Goal: Task Accomplishment & Management: Manage account settings

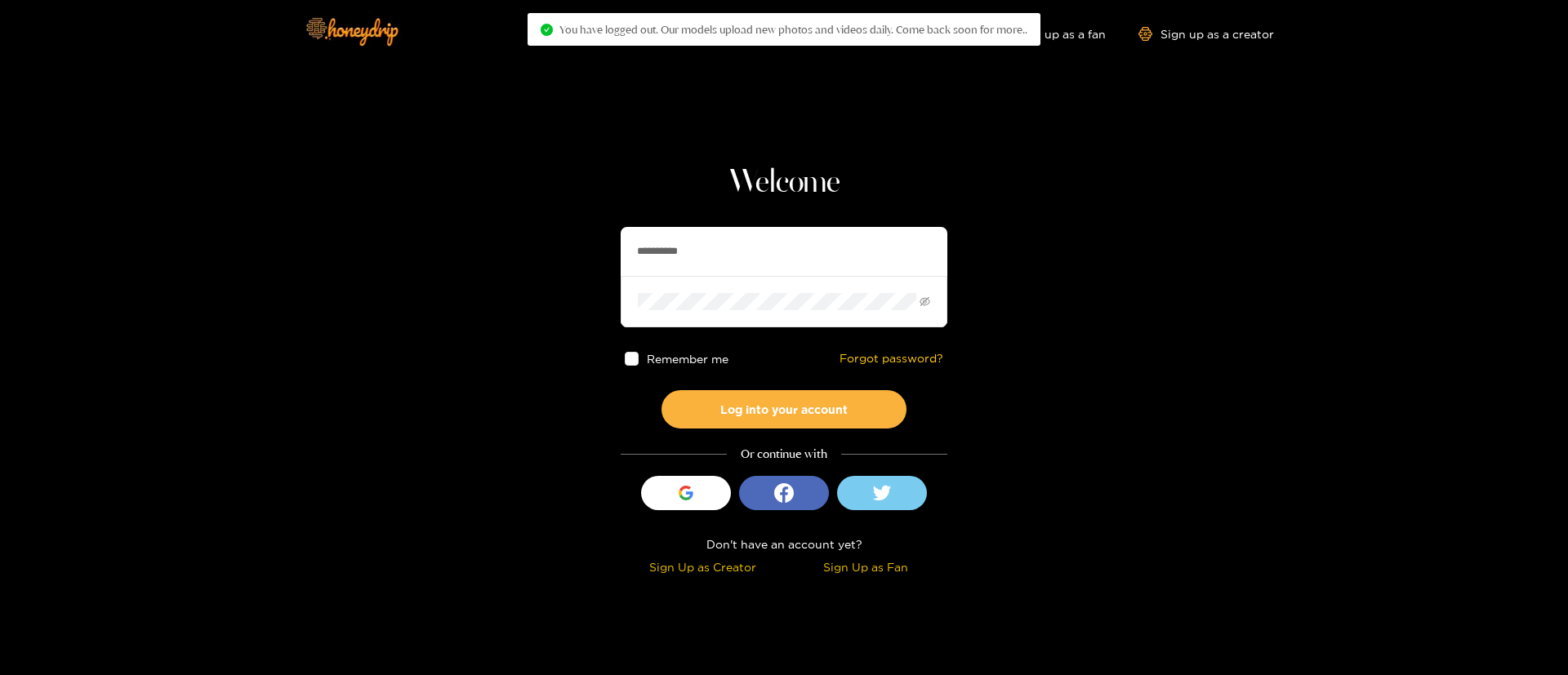
click at [703, 249] on input "**********" at bounding box center [784, 251] width 326 height 49
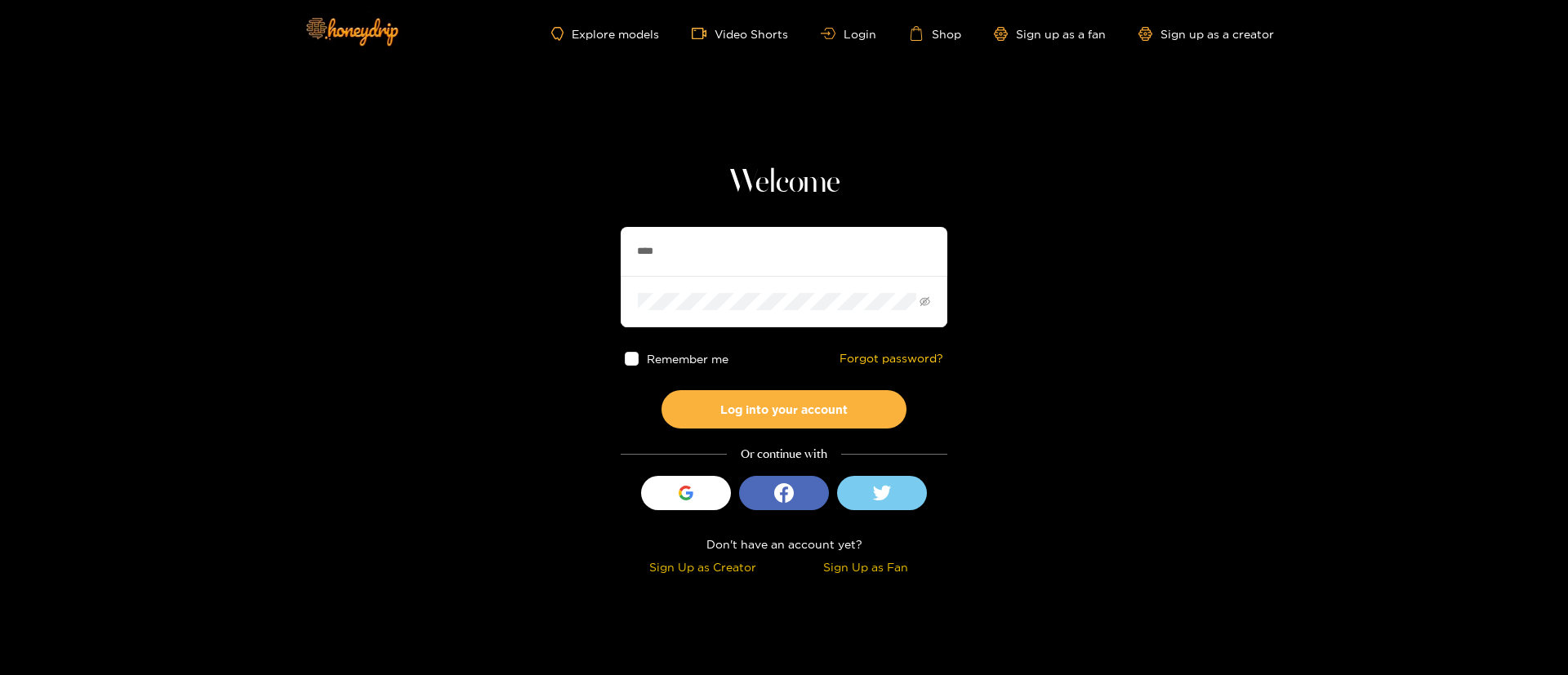
type input "*******"
click at [762, 409] on button "Log into your account" at bounding box center [783, 409] width 245 height 39
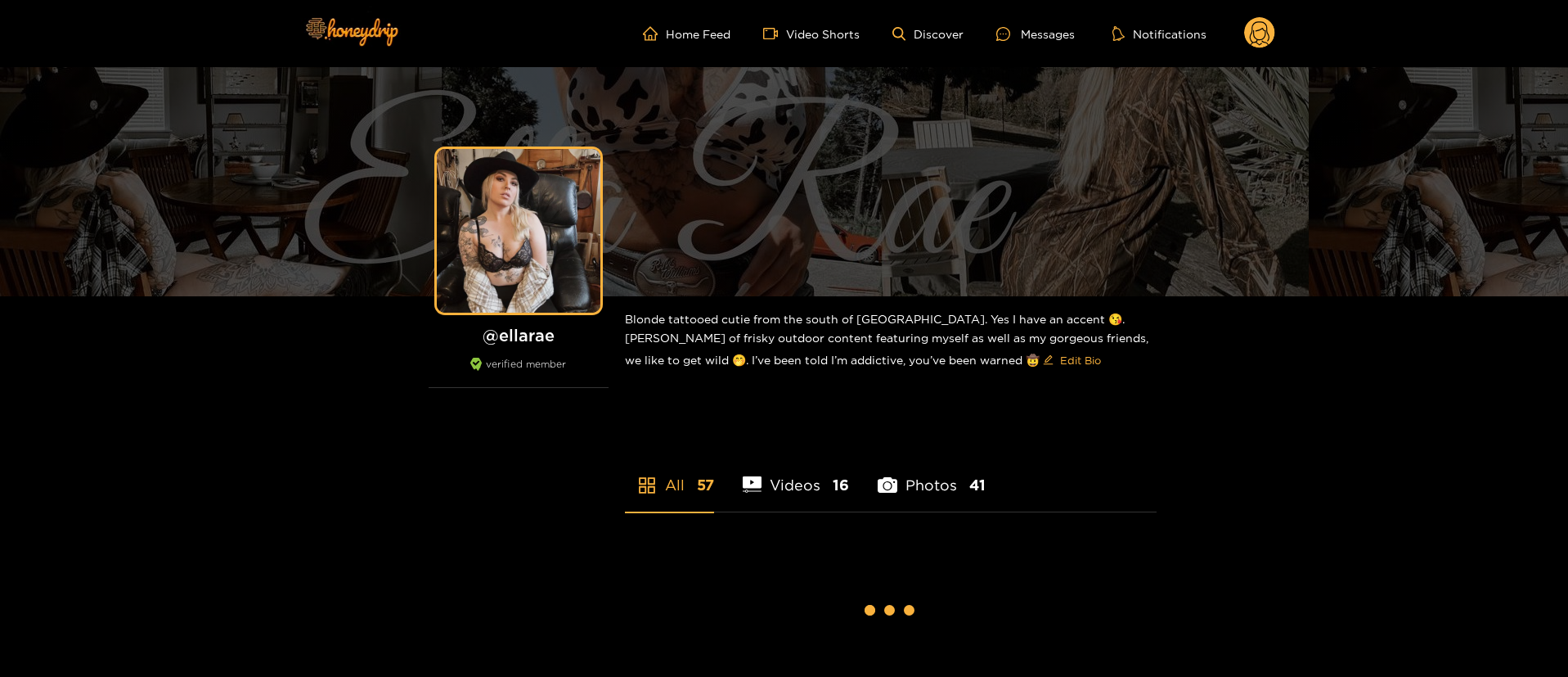
click at [1255, 32] on circle at bounding box center [1260, 32] width 31 height 31
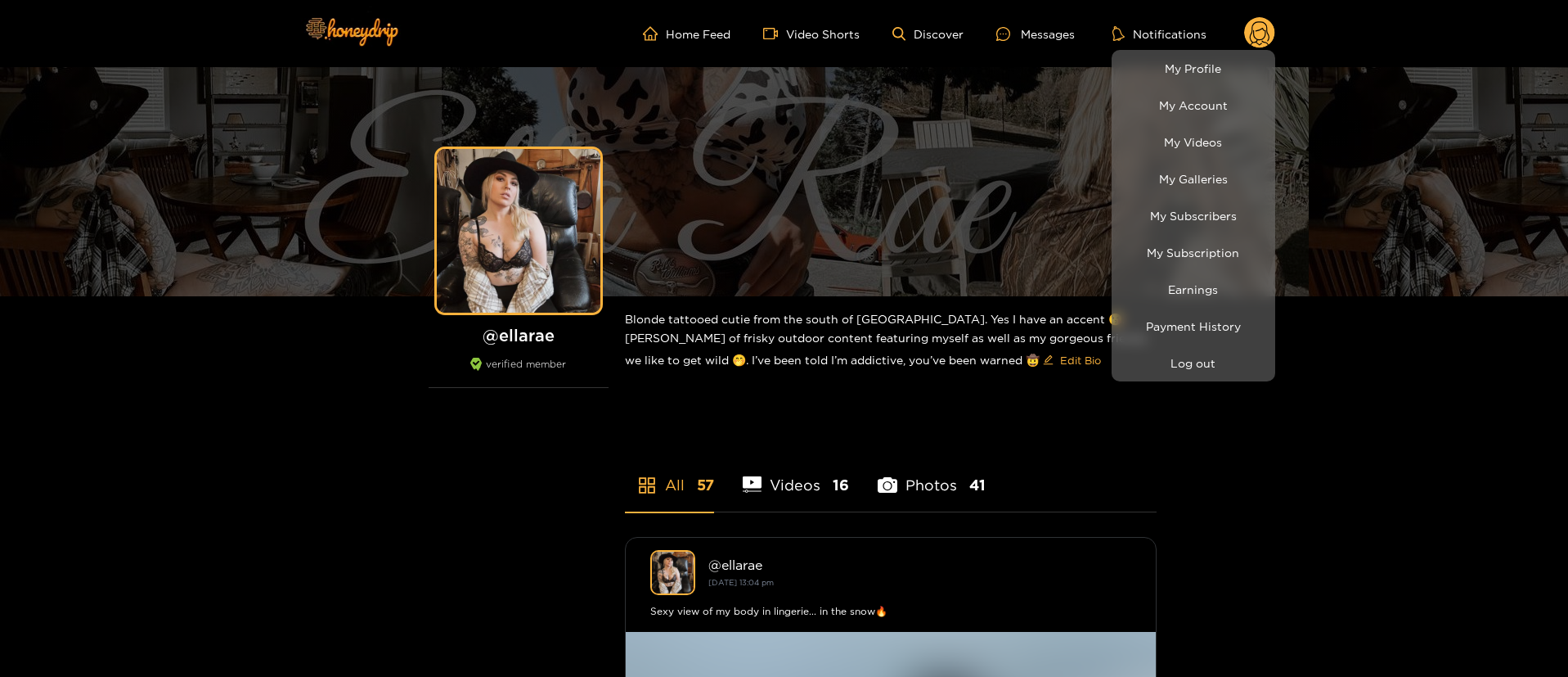
click at [1232, 196] on li "My Galleries" at bounding box center [1193, 179] width 163 height 37
click at [1230, 200] on li "My Subscribers" at bounding box center [1193, 216] width 163 height 37
click at [1223, 211] on link "My Subscribers" at bounding box center [1193, 216] width 155 height 29
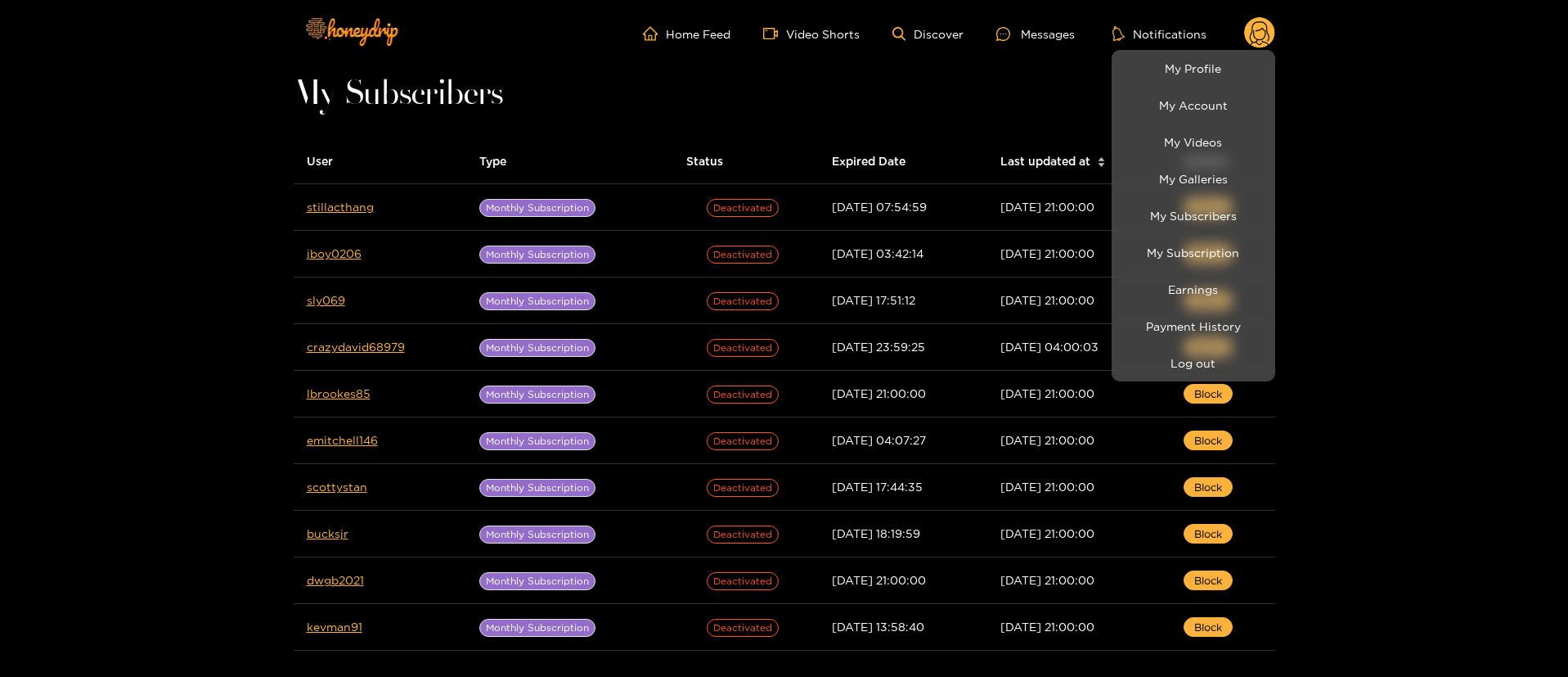
click at [50, 325] on div at bounding box center [784, 338] width 1568 height 677
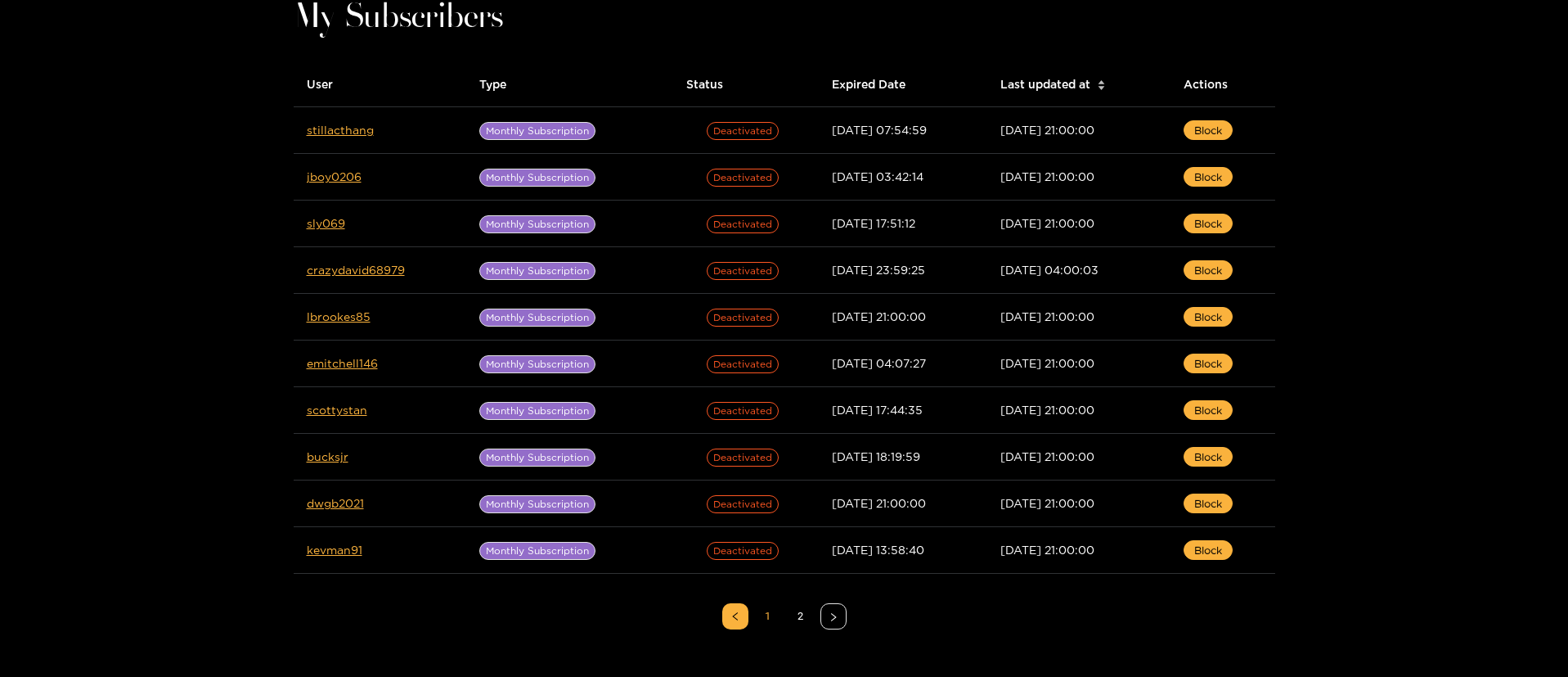
scroll to position [99, 0]
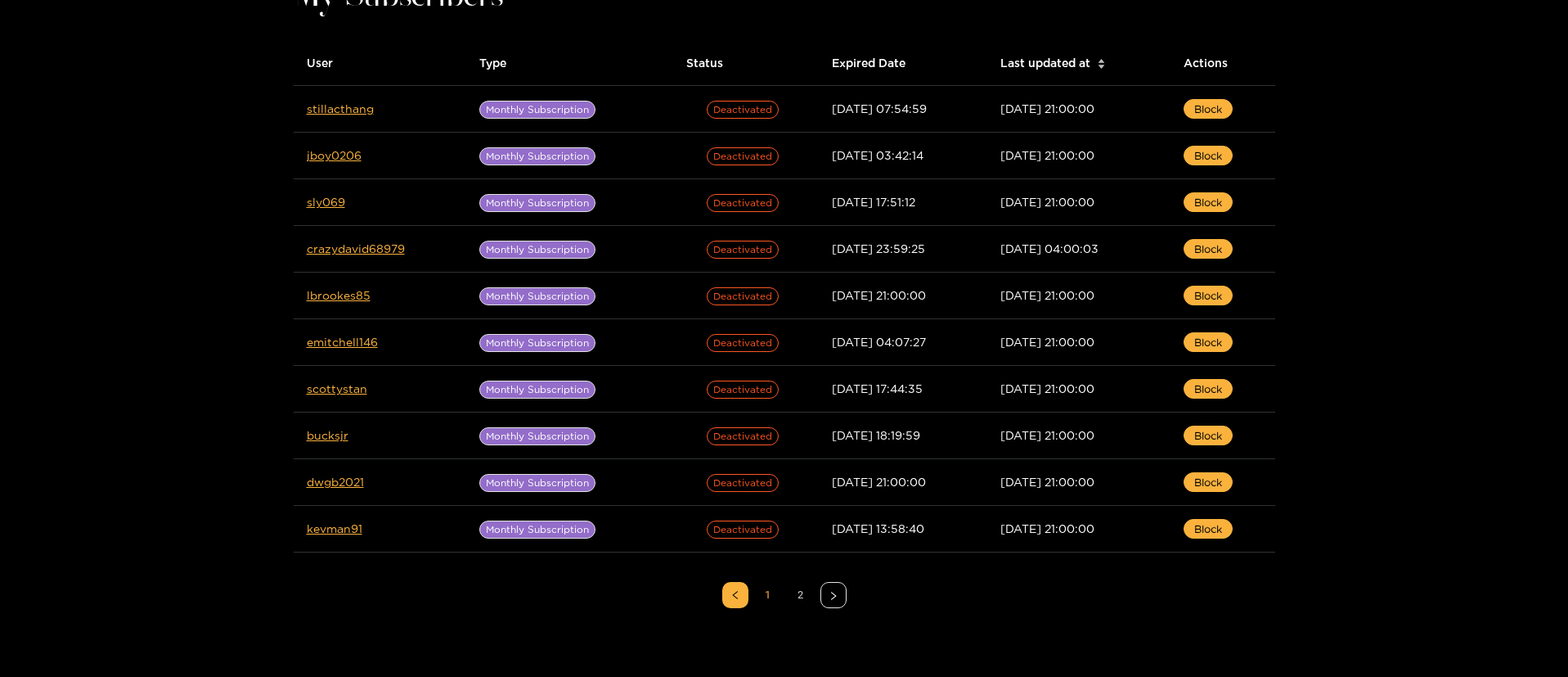
click at [794, 595] on link "2" at bounding box center [800, 594] width 24 height 24
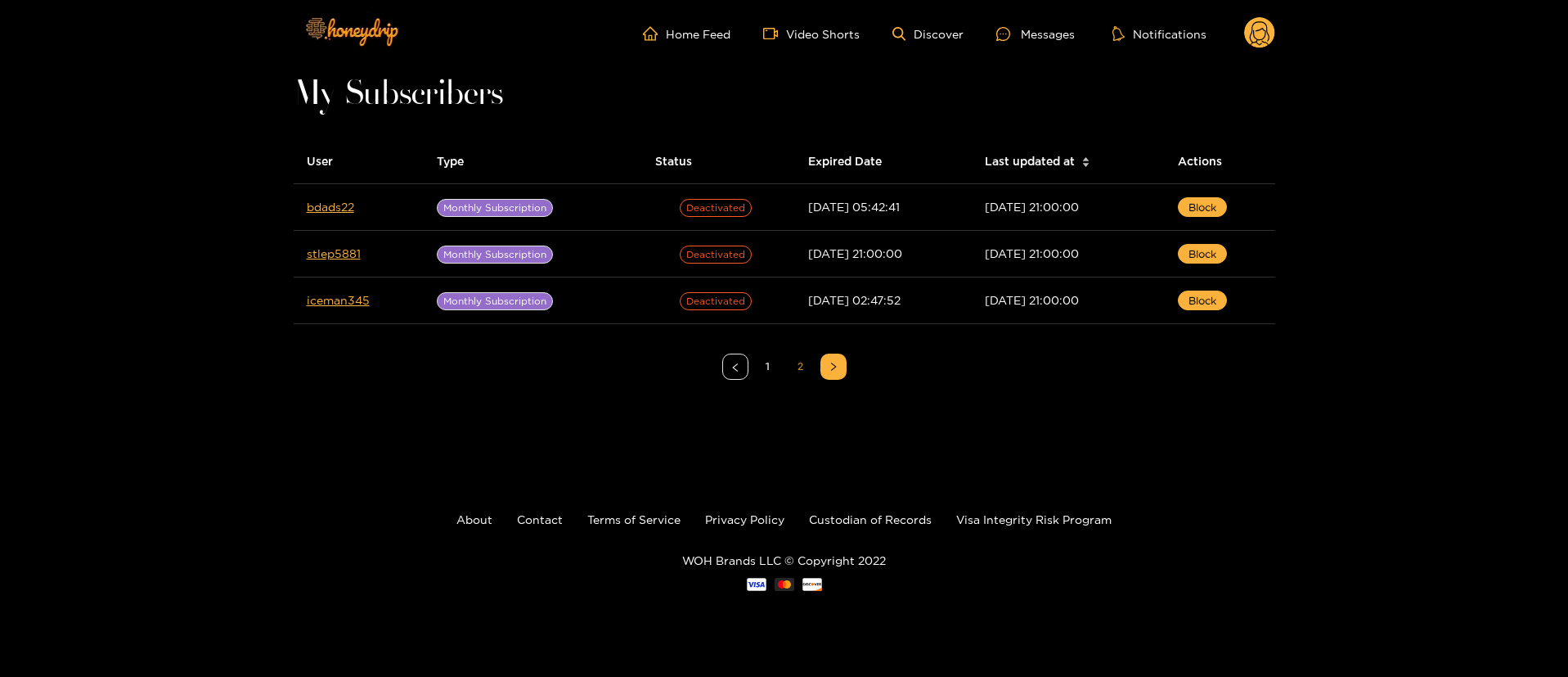
scroll to position [0, 0]
click at [773, 365] on link "1" at bounding box center [768, 366] width 24 height 24
